Goal: Task Accomplishment & Management: Manage account settings

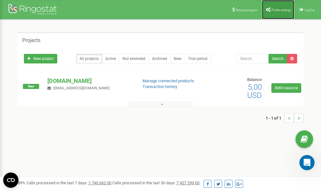
click at [274, 10] on span "Profile settings" at bounding box center [281, 9] width 19 height 3
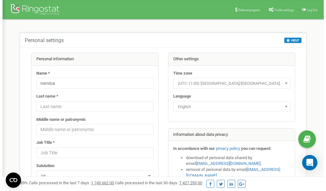
scroll to position [32, 0]
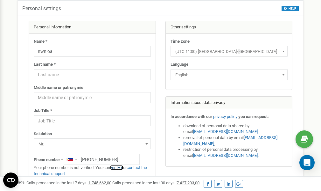
click at [118, 167] on link "verify it" at bounding box center [116, 167] width 13 height 5
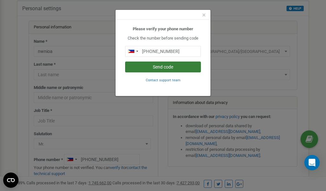
click at [160, 69] on button "Send code" at bounding box center [163, 66] width 76 height 11
